Goal: Task Accomplishment & Management: Manage account settings

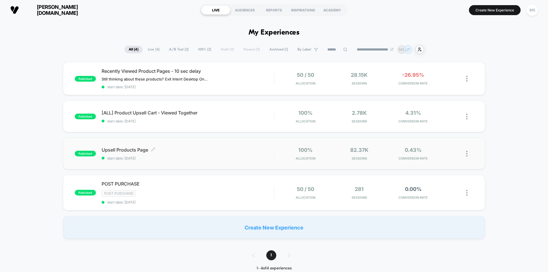
click at [136, 150] on span "Upsell Products Page Click to edit experience details" at bounding box center [188, 150] width 172 height 6
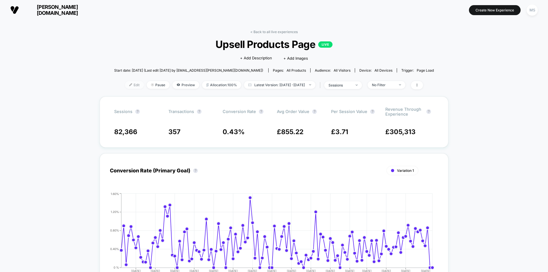
click at [125, 86] on span "Edit" at bounding box center [134, 85] width 19 height 8
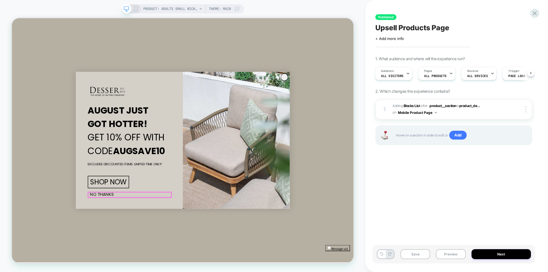
click at [127, 255] on button "NO THANKS" at bounding box center [132, 252] width 38 height 7
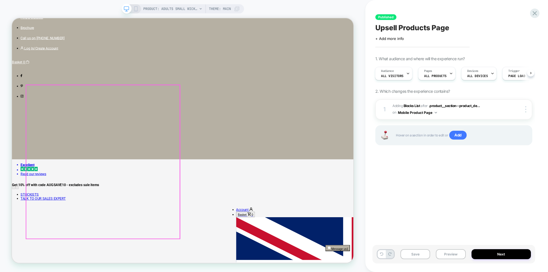
scroll to position [114, 0]
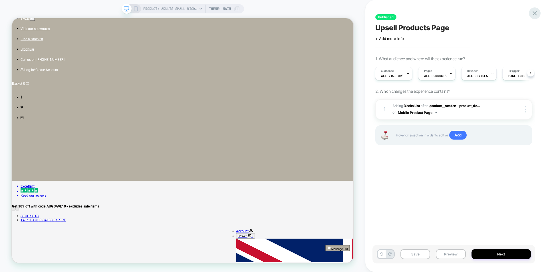
click at [536, 9] on icon at bounding box center [535, 13] width 8 height 8
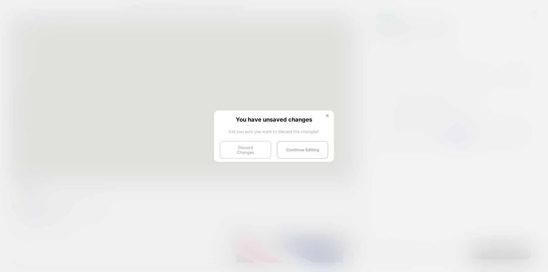
click at [260, 148] on button "Discard Changes" at bounding box center [245, 150] width 51 height 18
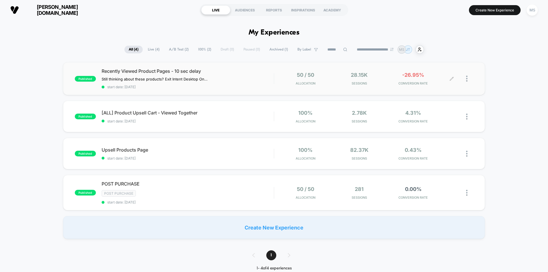
click at [452, 78] on icon at bounding box center [452, 78] width 4 height 4
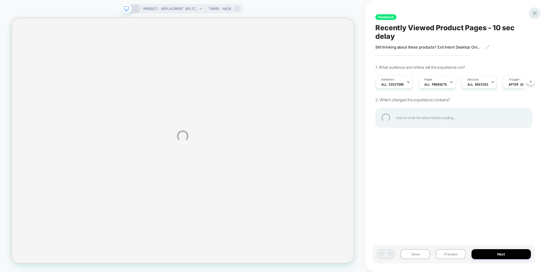
click at [536, 15] on div at bounding box center [535, 13] width 12 height 12
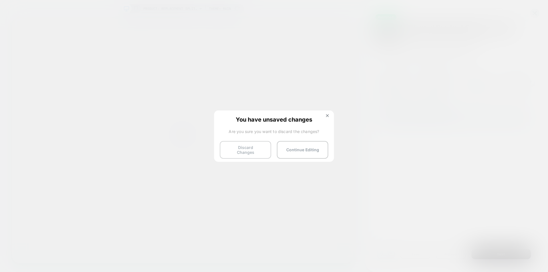
click at [253, 148] on button "Discard Changes" at bounding box center [245, 150] width 51 height 18
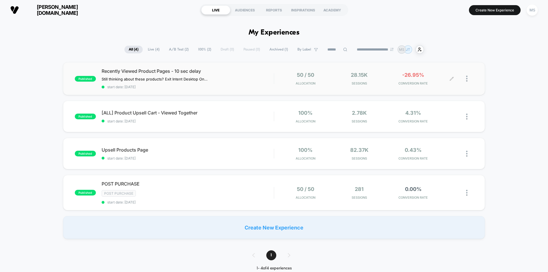
click at [350, 81] on div "28.15k Sessions" at bounding box center [359, 78] width 51 height 13
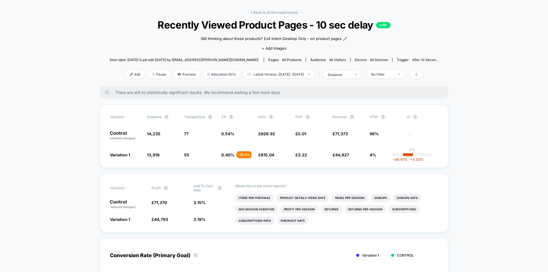
scroll to position [29, 0]
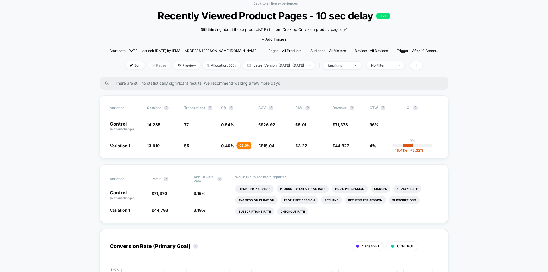
click at [150, 65] on span "Pause" at bounding box center [159, 65] width 23 height 8
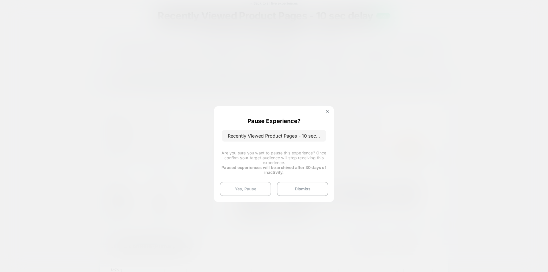
click at [251, 186] on button "Yes, Pause" at bounding box center [245, 189] width 51 height 14
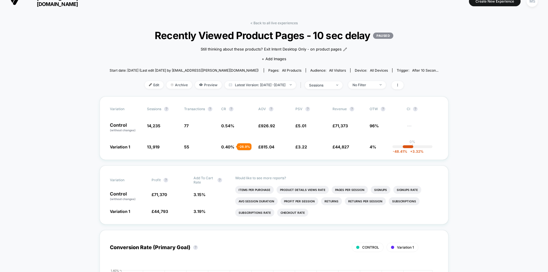
scroll to position [0, 0]
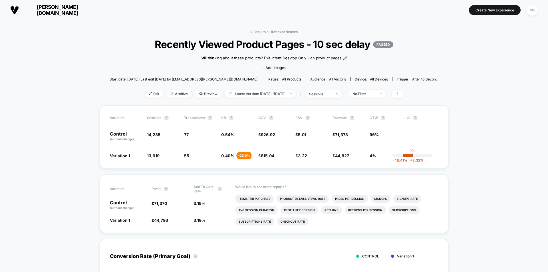
click at [50, 9] on span "[PERSON_NAME][DOMAIN_NAME]" at bounding box center [57, 10] width 69 height 12
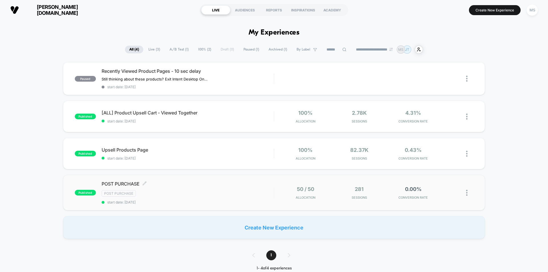
click at [214, 204] on span "start date: [DATE]" at bounding box center [188, 202] width 172 height 4
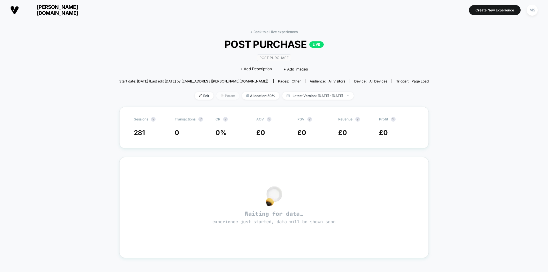
click at [217, 93] on span "Pause" at bounding box center [227, 96] width 23 height 8
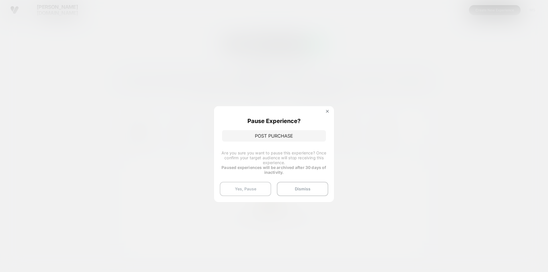
click at [262, 188] on button "Yes, Pause" at bounding box center [245, 189] width 51 height 14
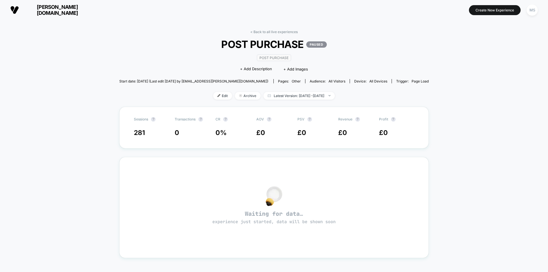
click at [42, 10] on span "[PERSON_NAME][DOMAIN_NAME]" at bounding box center [57, 10] width 69 height 12
